Goal: Information Seeking & Learning: Check status

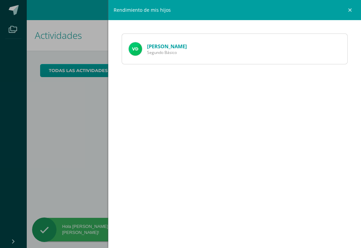
click at [157, 44] on link "[PERSON_NAME]" at bounding box center [167, 46] width 40 height 7
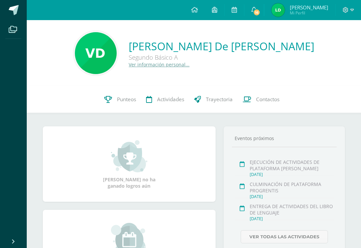
click at [115, 97] on link "Punteos" at bounding box center [120, 99] width 42 height 27
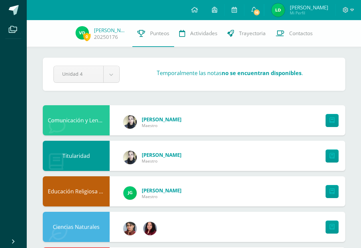
click at [261, 10] on span "16" at bounding box center [256, 12] width 7 height 7
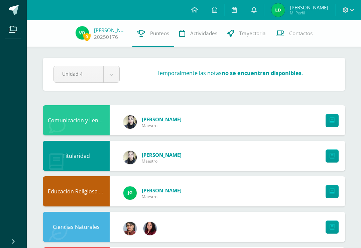
click at [98, 34] on link "20250176" at bounding box center [106, 36] width 24 height 7
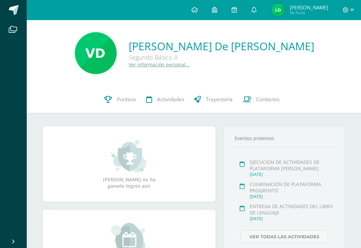
click at [290, 193] on div "CULMINACIÓN DE PLATAFORMA PROGRENTIS" at bounding box center [292, 187] width 84 height 13
